Goal: Navigation & Orientation: Find specific page/section

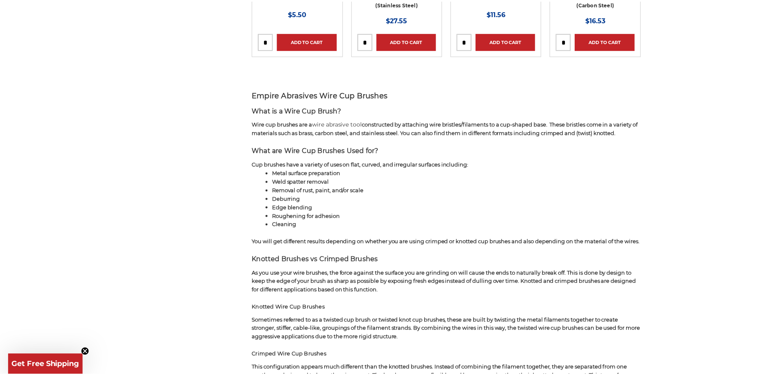
scroll to position [652, 0]
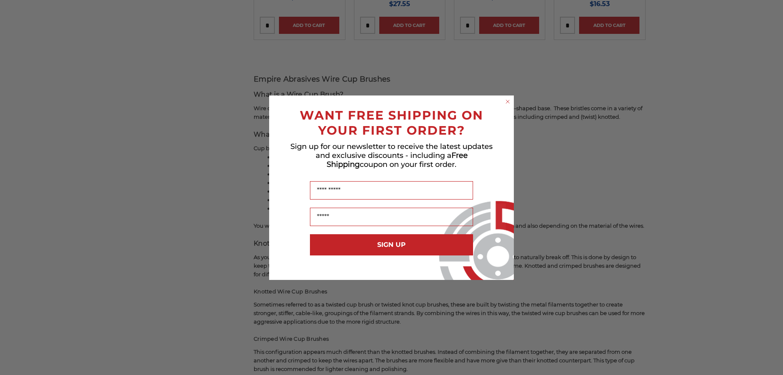
click at [506, 101] on circle "Close dialog" at bounding box center [508, 101] width 8 height 8
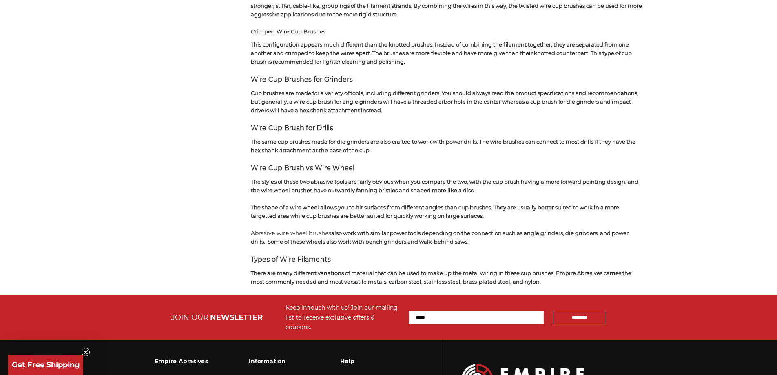
scroll to position [978, 0]
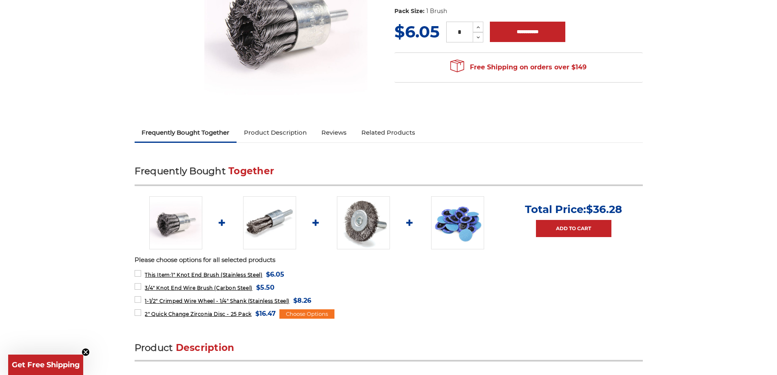
scroll to position [163, 0]
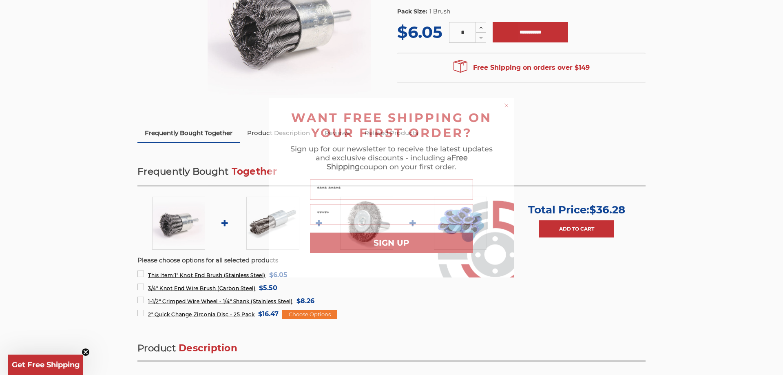
click at [91, 106] on div "Close dialog WANT FREE SHIPPING ON YOUR FIRST ORDER? Sign up for our newsletter…" at bounding box center [391, 187] width 783 height 375
click at [506, 102] on circle "Close dialog" at bounding box center [507, 105] width 8 height 8
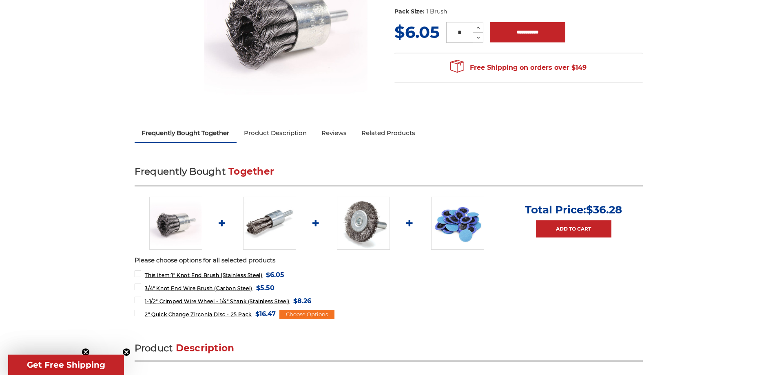
click at [261, 227] on img at bounding box center [269, 223] width 53 height 53
